Goal: Task Accomplishment & Management: Use online tool/utility

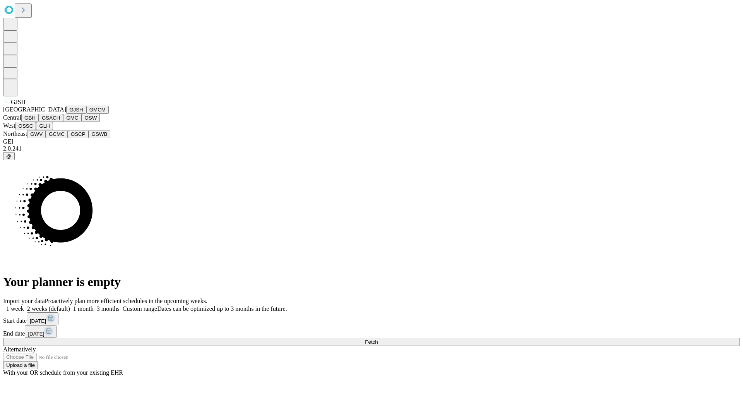
click at [66, 114] on button "GJSH" at bounding box center [76, 110] width 20 height 8
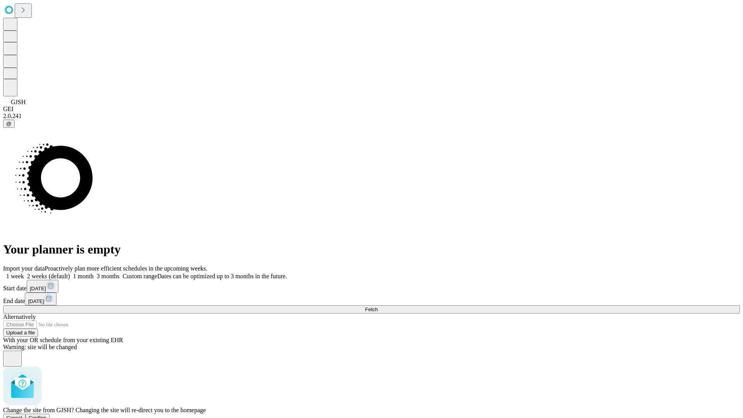
click at [47, 415] on span "Confirm" at bounding box center [38, 418] width 18 height 6
click at [70, 273] on label "2 weeks (default)" at bounding box center [47, 276] width 46 height 7
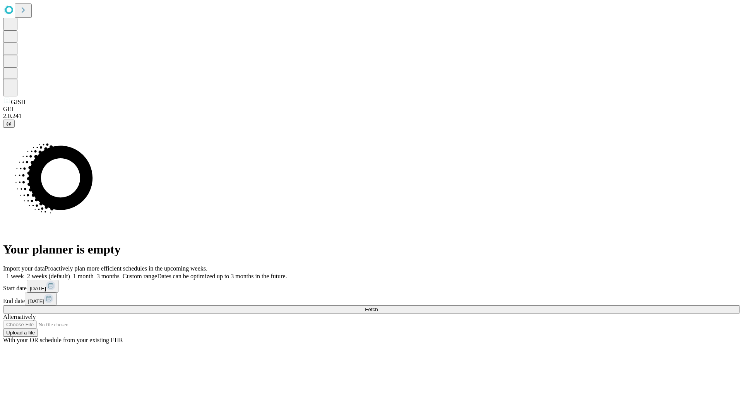
click at [378, 307] on span "Fetch" at bounding box center [371, 310] width 13 height 6
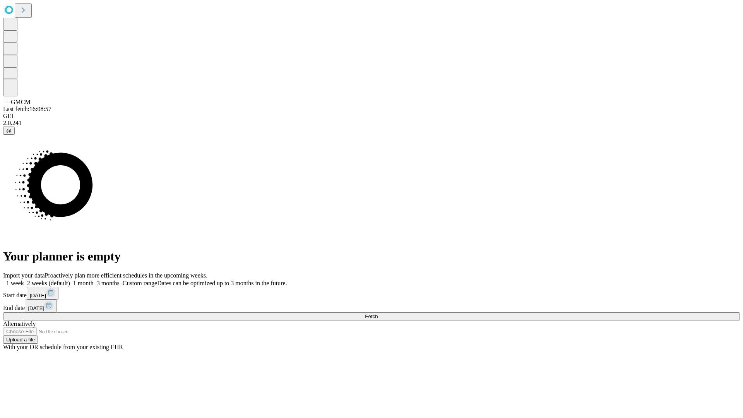
click at [70, 280] on label "2 weeks (default)" at bounding box center [47, 283] width 46 height 7
click at [378, 313] on span "Fetch" at bounding box center [371, 316] width 13 height 6
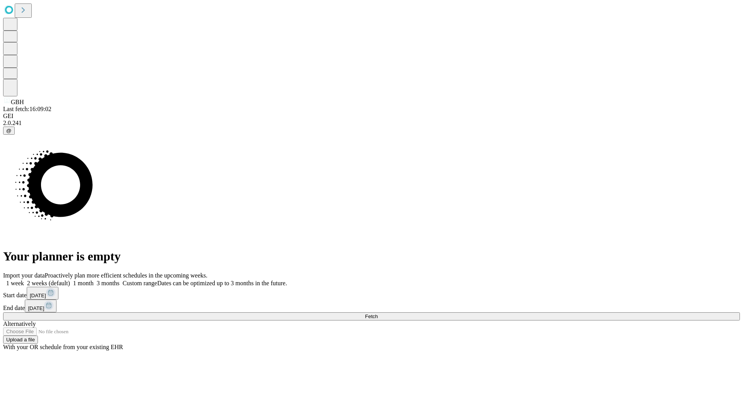
click at [70, 280] on label "2 weeks (default)" at bounding box center [47, 283] width 46 height 7
click at [378, 313] on span "Fetch" at bounding box center [371, 316] width 13 height 6
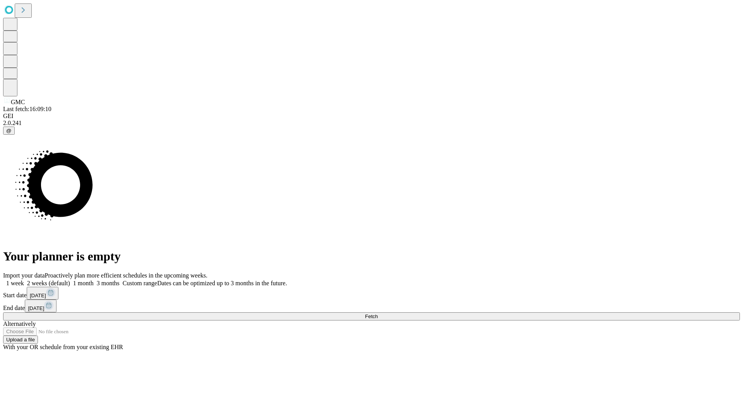
click at [378, 313] on span "Fetch" at bounding box center [371, 316] width 13 height 6
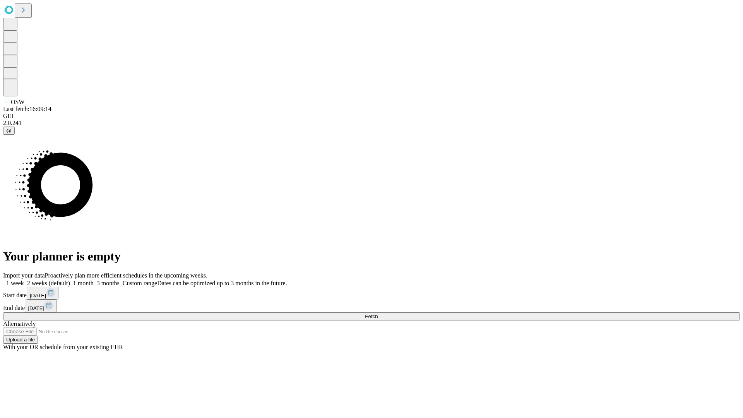
click at [378, 313] on span "Fetch" at bounding box center [371, 316] width 13 height 6
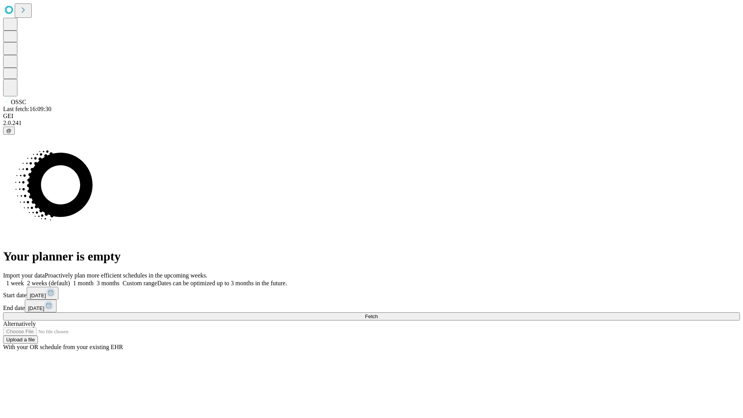
click at [378, 313] on span "Fetch" at bounding box center [371, 316] width 13 height 6
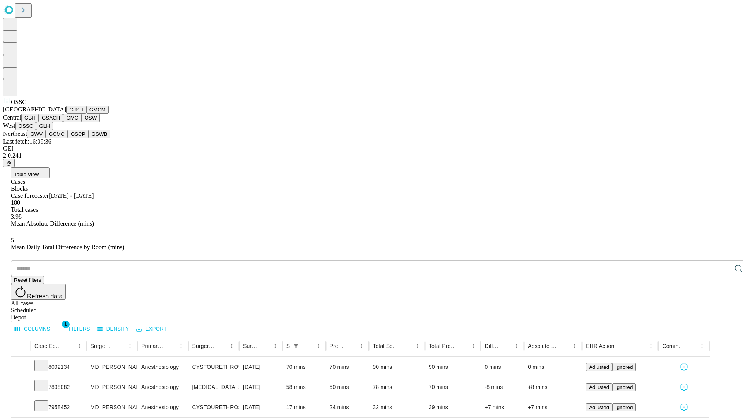
click at [53, 130] on button "GLH" at bounding box center [44, 126] width 17 height 8
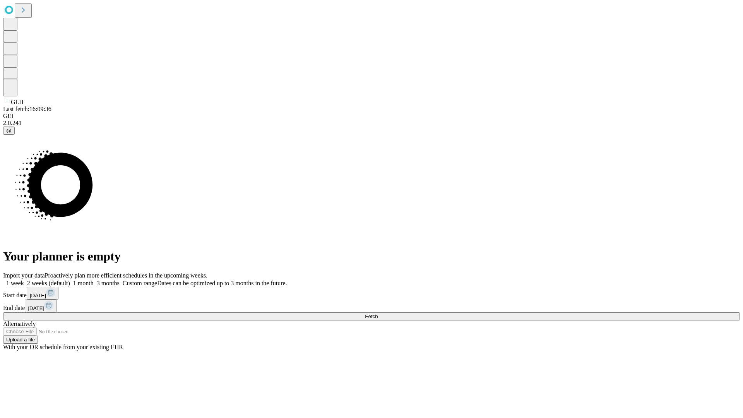
click at [70, 280] on label "2 weeks (default)" at bounding box center [47, 283] width 46 height 7
click at [378, 313] on span "Fetch" at bounding box center [371, 316] width 13 height 6
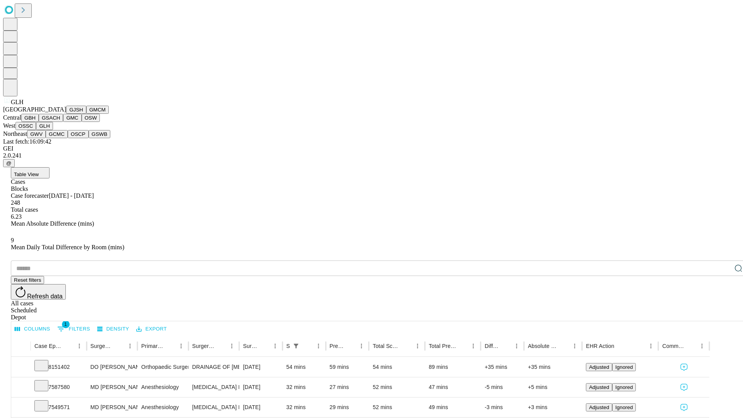
click at [46, 138] on button "GWV" at bounding box center [36, 134] width 19 height 8
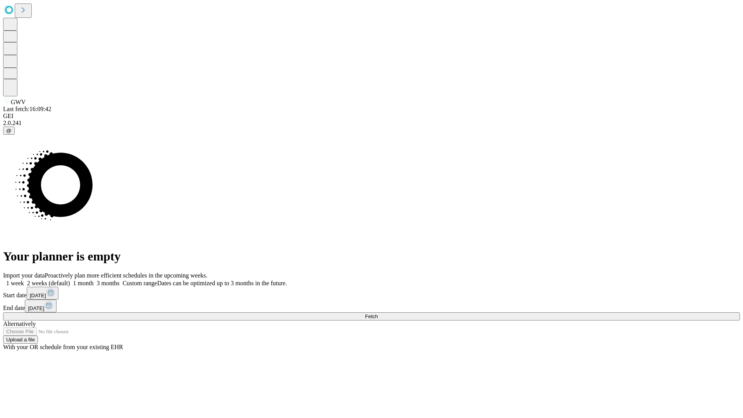
click at [70, 280] on label "2 weeks (default)" at bounding box center [47, 283] width 46 height 7
click at [378, 313] on span "Fetch" at bounding box center [371, 316] width 13 height 6
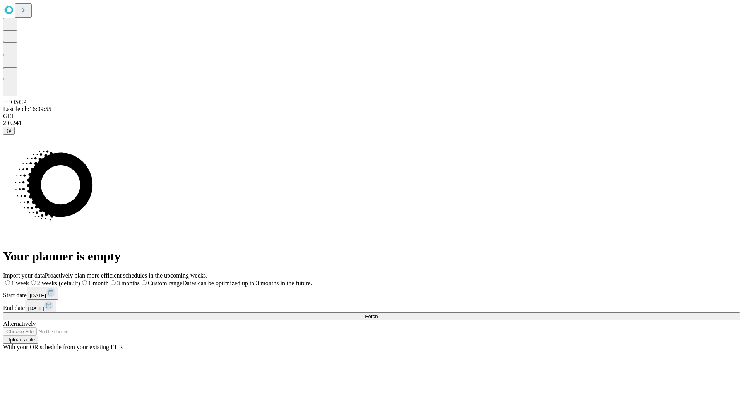
click at [378, 313] on span "Fetch" at bounding box center [371, 316] width 13 height 6
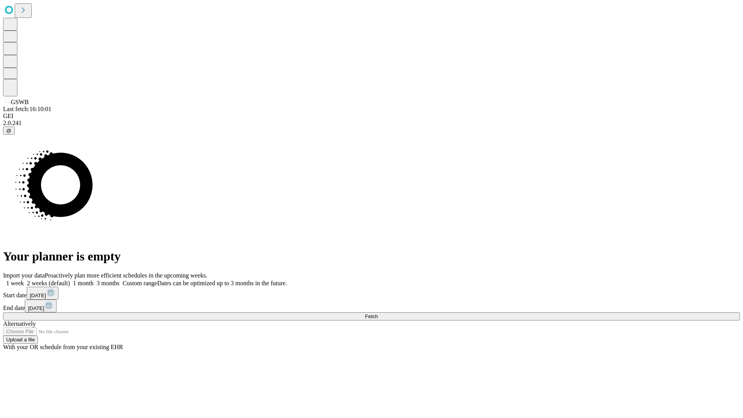
click at [70, 280] on label "2 weeks (default)" at bounding box center [47, 283] width 46 height 7
click at [378, 313] on span "Fetch" at bounding box center [371, 316] width 13 height 6
